Goal: Find specific page/section: Find specific page/section

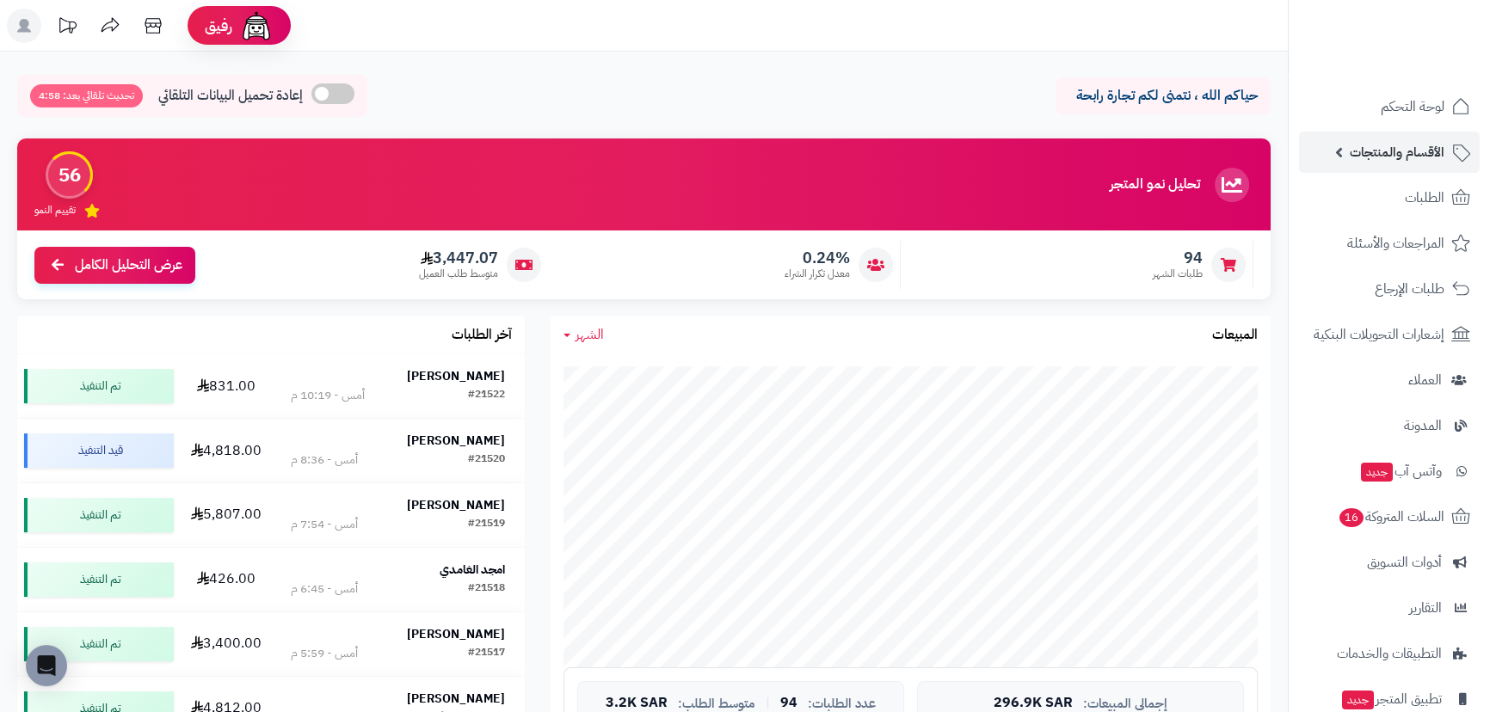
click at [1354, 162] on span "الأقسام والمنتجات" at bounding box center [1396, 152] width 95 height 24
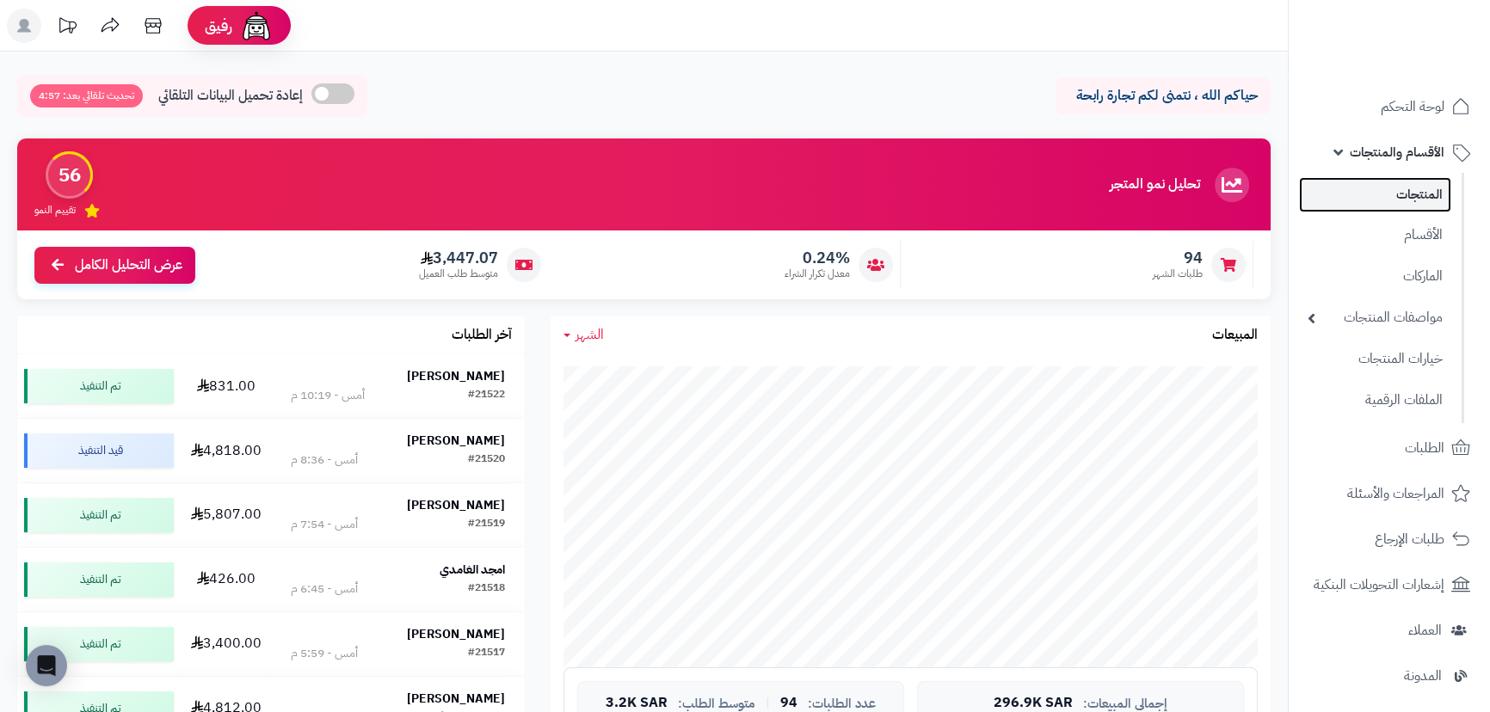
click at [1367, 188] on link "المنتجات" at bounding box center [1375, 194] width 152 height 35
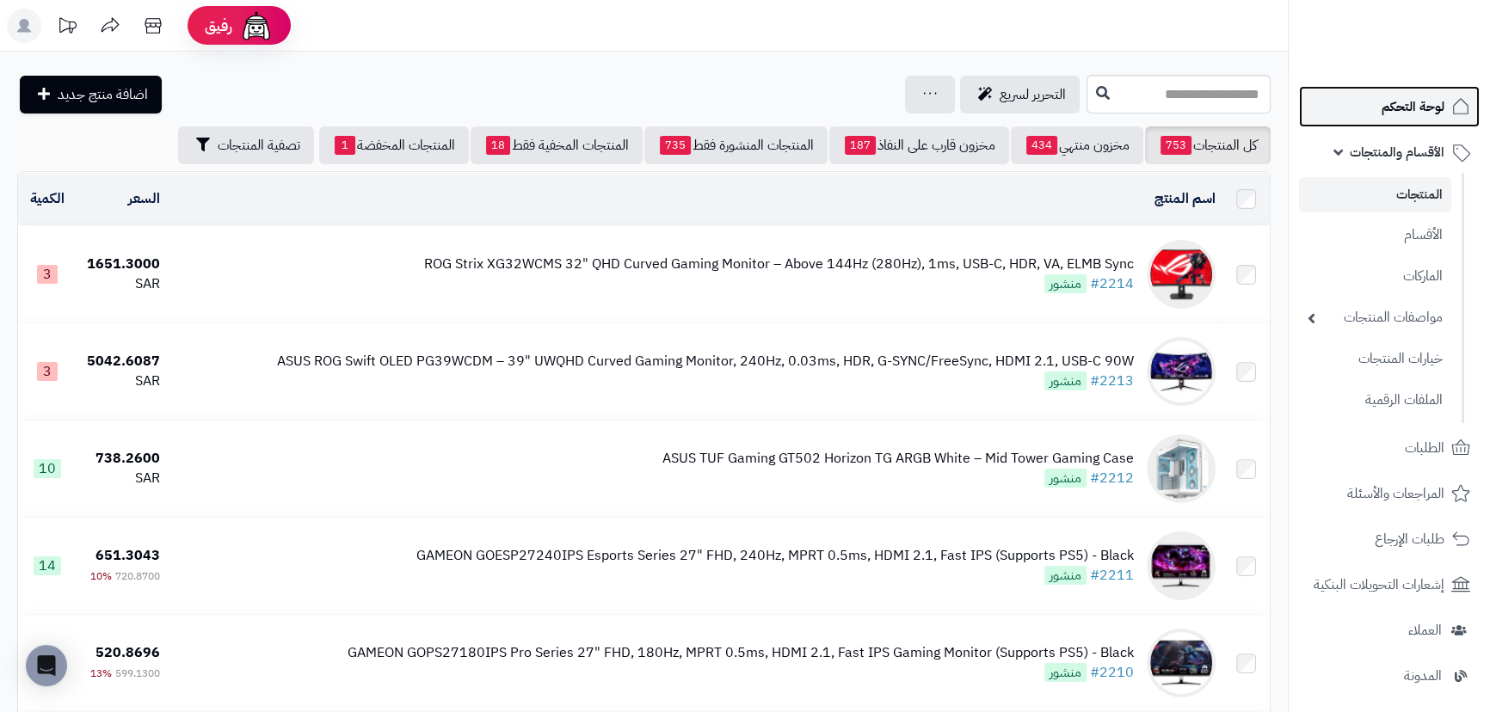
click at [1343, 102] on link "لوحة التحكم" at bounding box center [1389, 106] width 181 height 41
